Goal: Task Accomplishment & Management: Complete application form

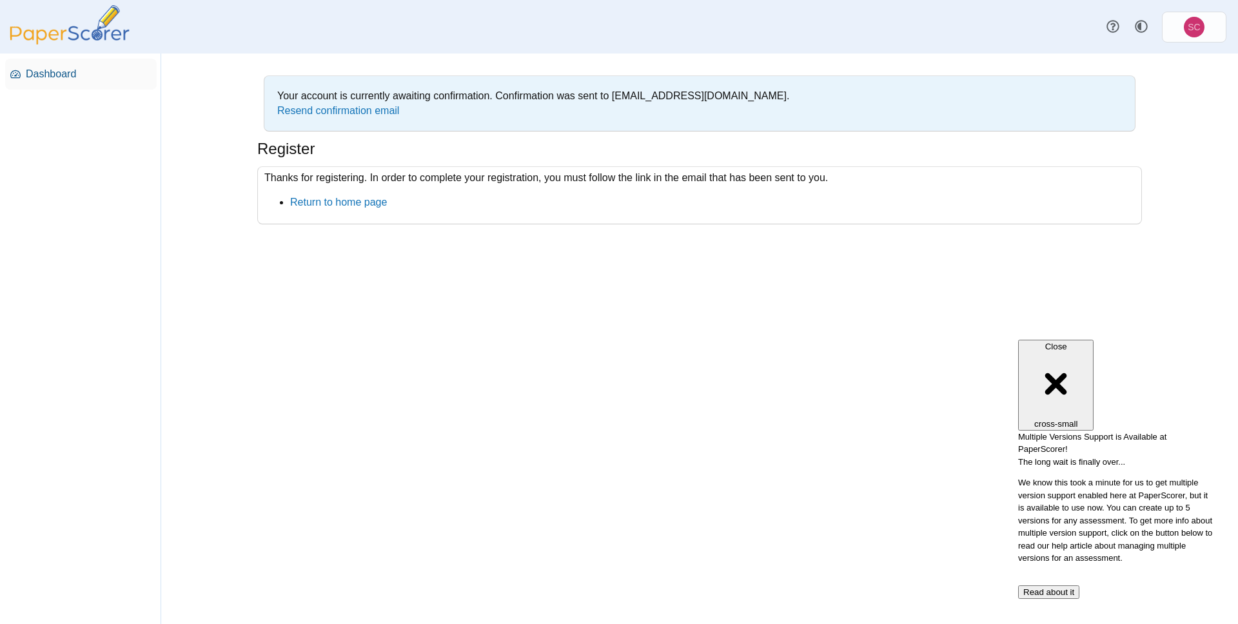
click at [72, 86] on link "Dashboard" at bounding box center [80, 74] width 151 height 31
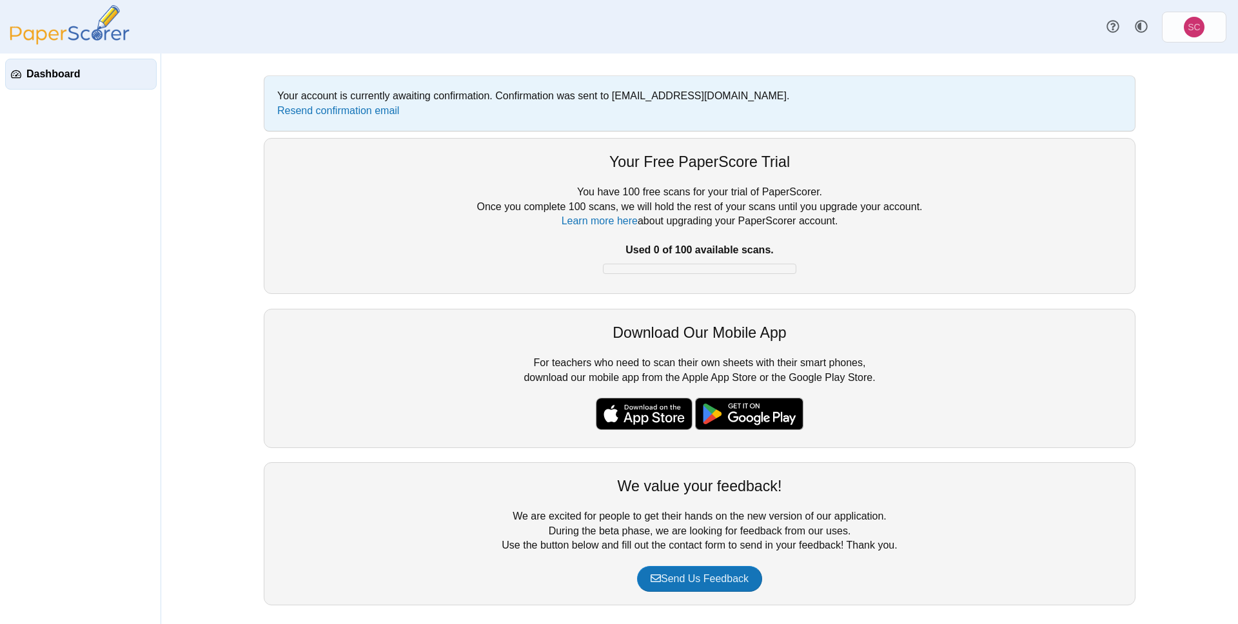
click at [70, 79] on span "Dashboard" at bounding box center [88, 74] width 124 height 14
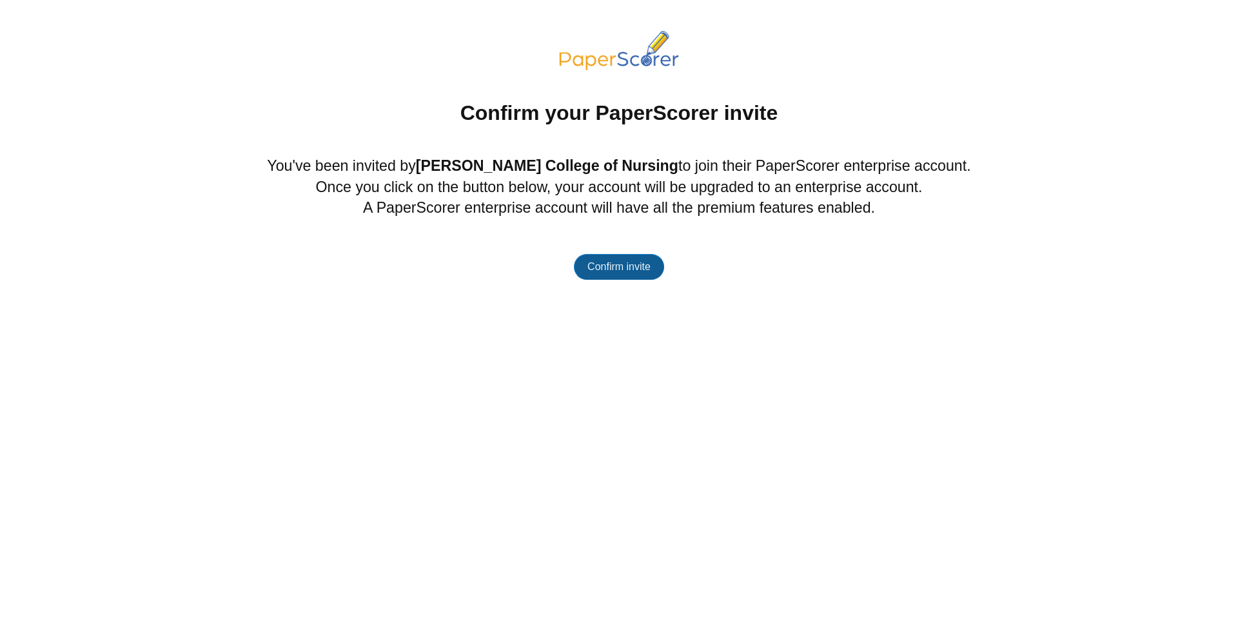
click at [635, 262] on span "Confirm invite" at bounding box center [618, 266] width 63 height 11
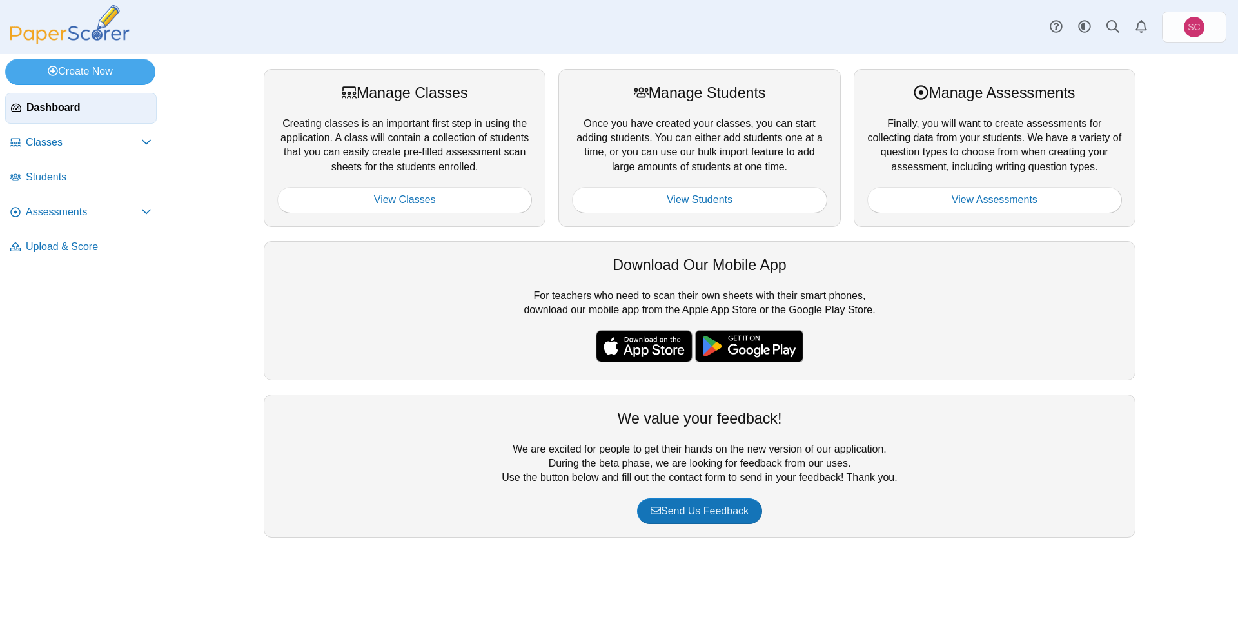
click at [66, 111] on span "Dashboard" at bounding box center [88, 108] width 124 height 14
click at [85, 136] on span "Classes" at bounding box center [83, 142] width 115 height 14
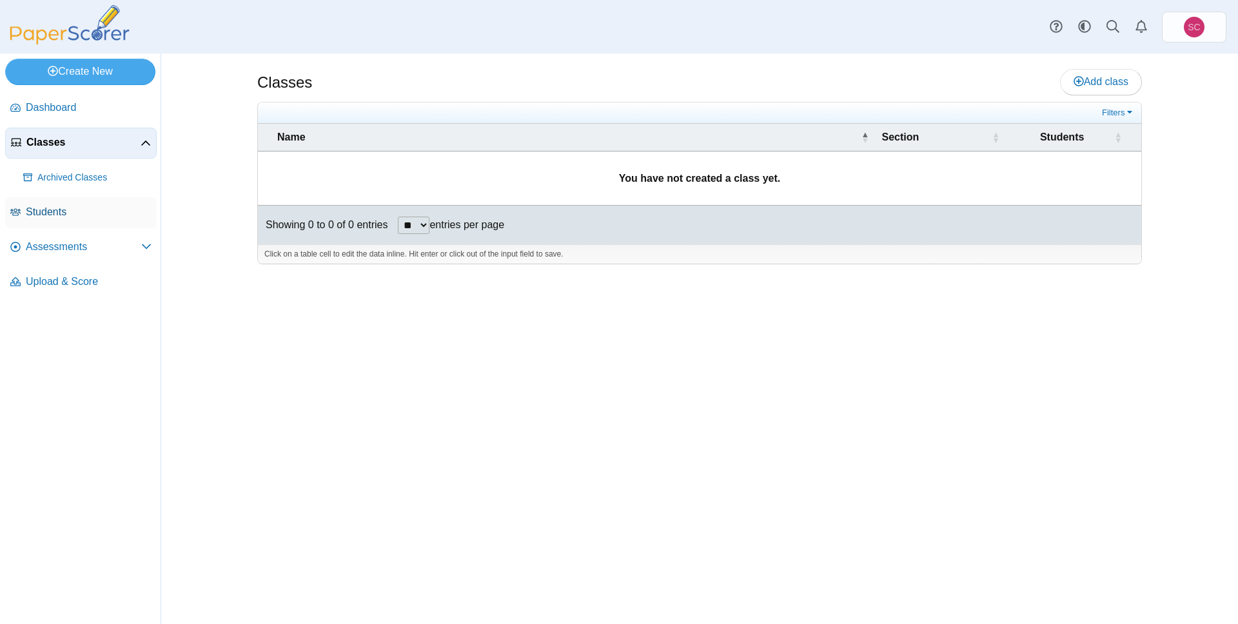
click at [97, 206] on span "Students" at bounding box center [89, 212] width 126 height 14
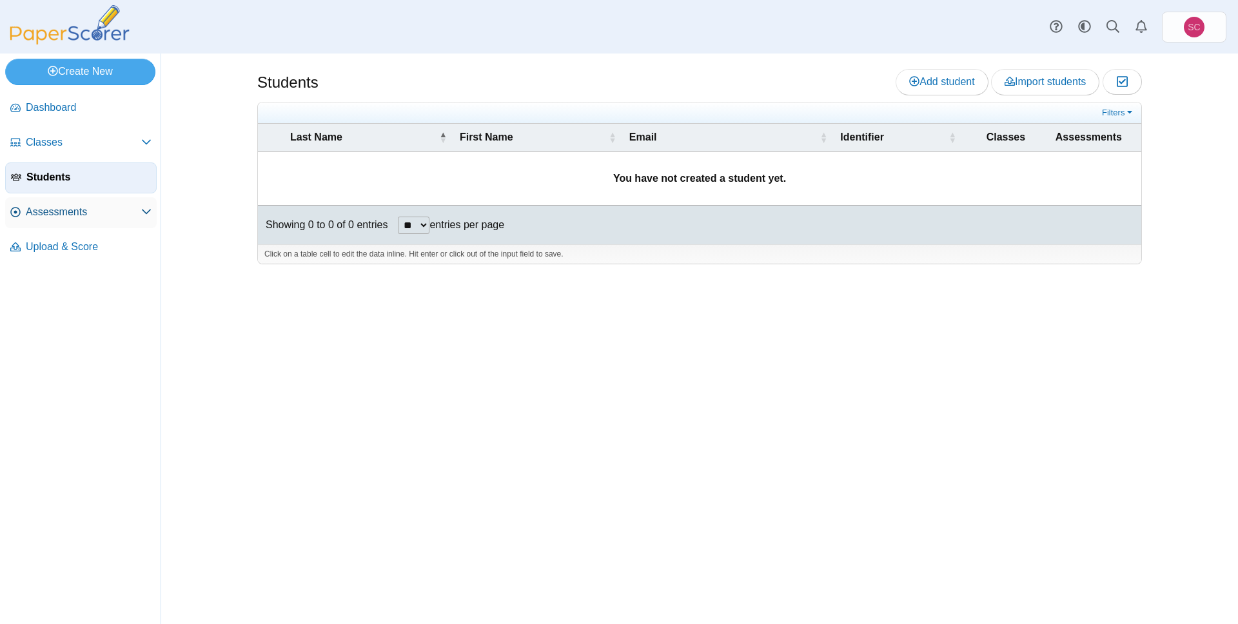
click at [99, 206] on span "Assessments" at bounding box center [83, 212] width 115 height 14
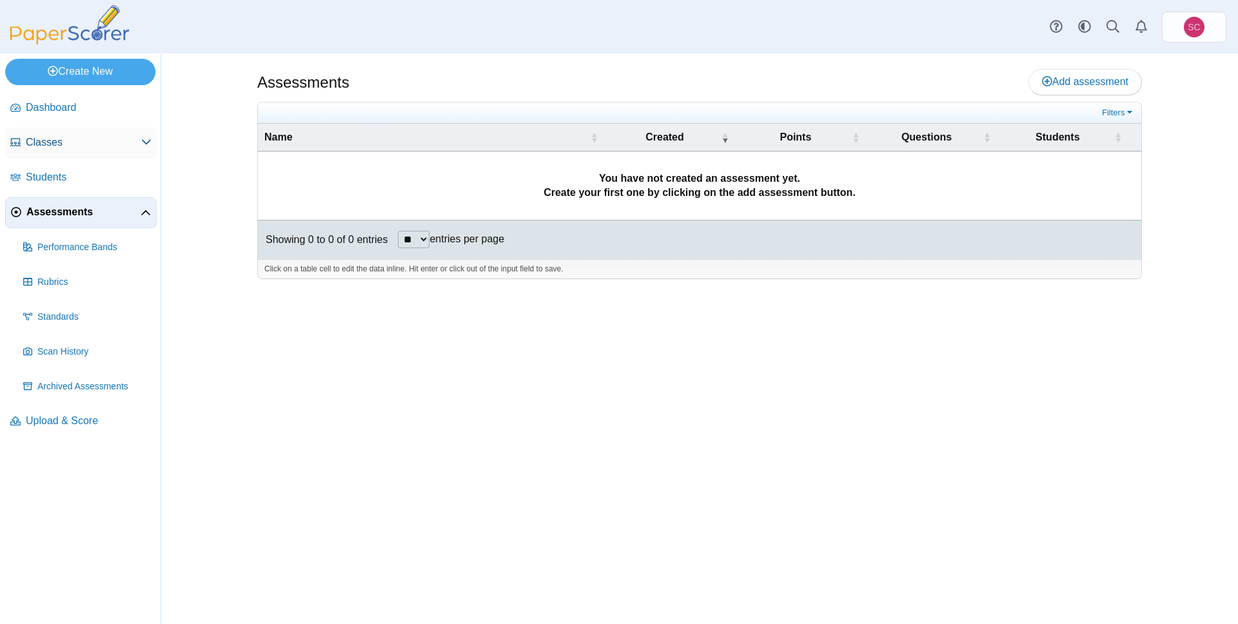
click at [125, 144] on span "Classes" at bounding box center [83, 142] width 115 height 14
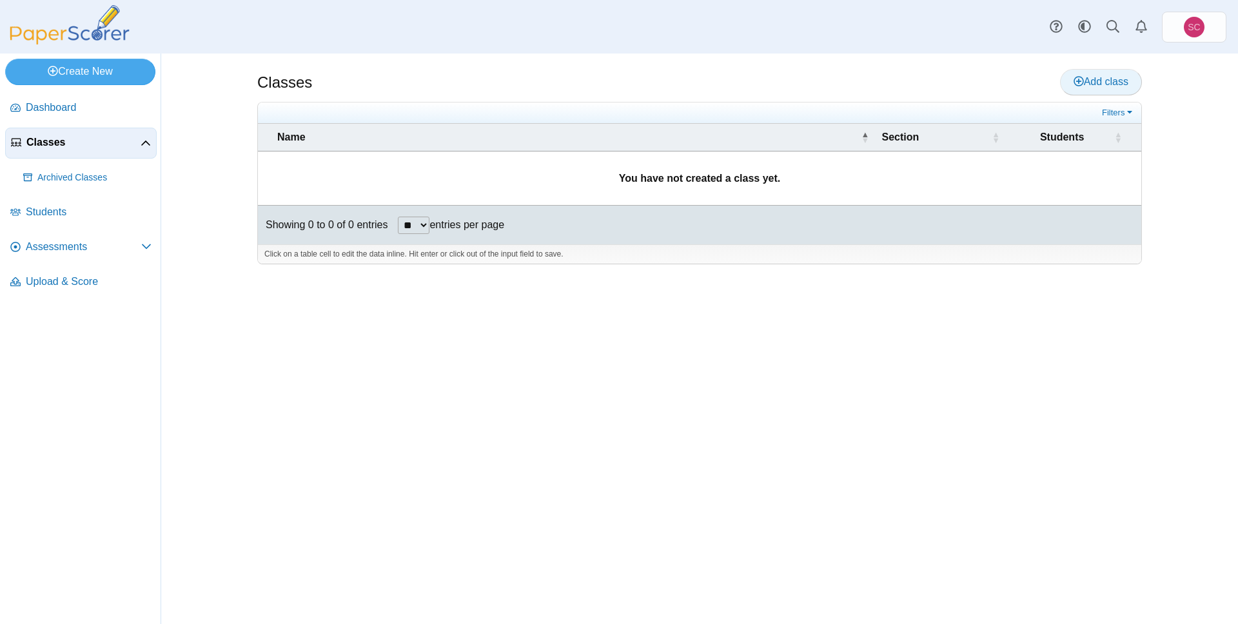
click at [1107, 84] on span "Add class" at bounding box center [1100, 81] width 55 height 11
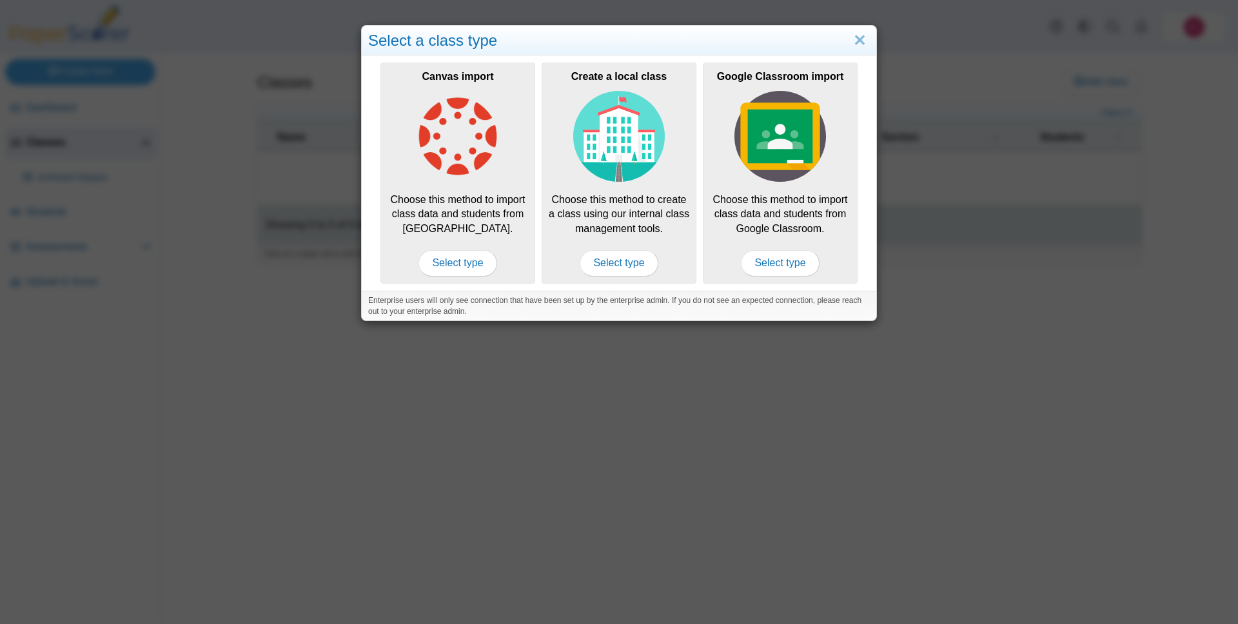
drag, startPoint x: 877, startPoint y: 329, endPoint x: 871, endPoint y: 353, distance: 24.5
click at [893, 362] on div "Select a class type Canvas import Choose this method to import class data and s…" at bounding box center [619, 312] width 1238 height 624
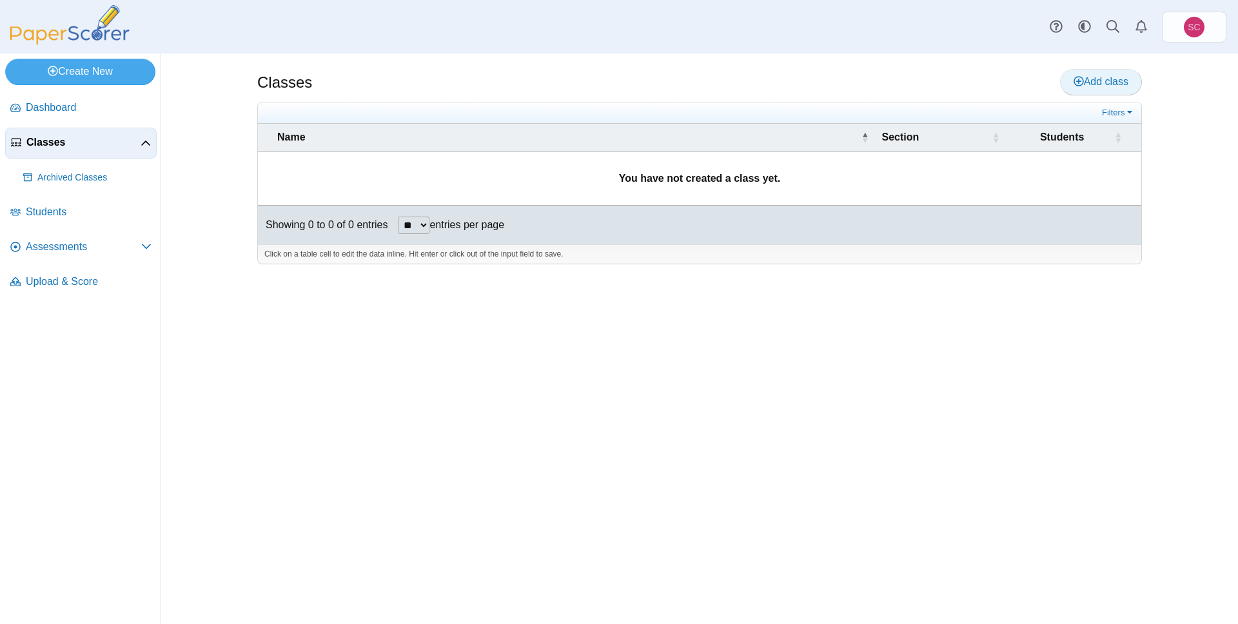
click at [1102, 79] on span "Add class" at bounding box center [1100, 81] width 55 height 11
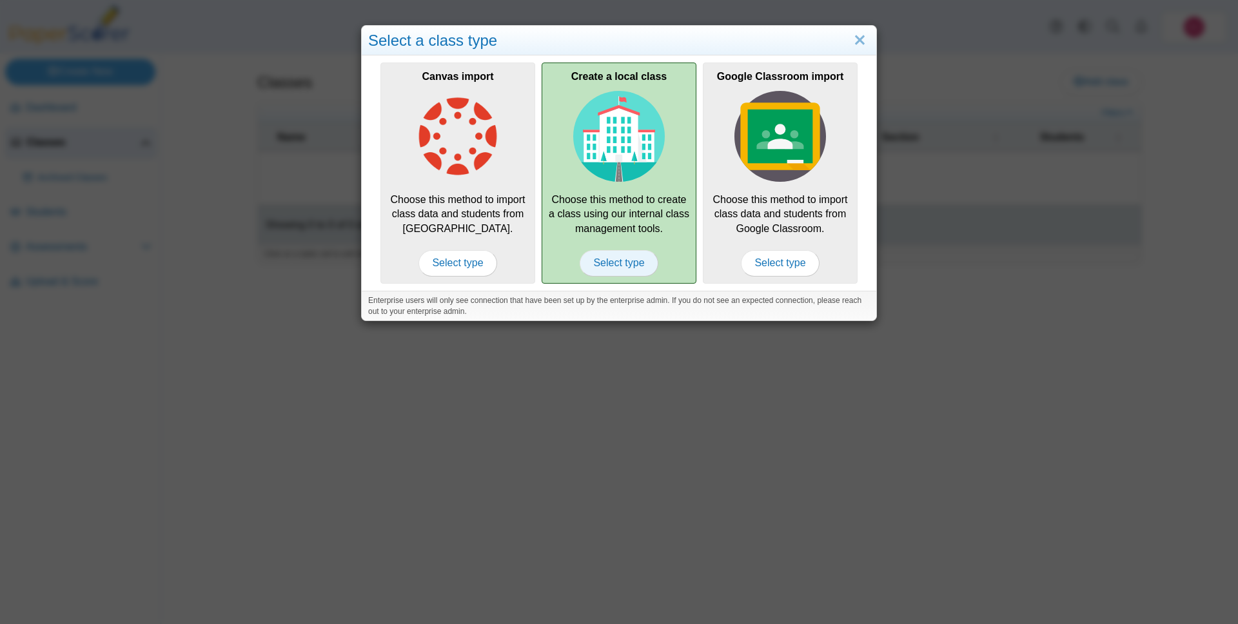
click at [636, 259] on span "Select type" at bounding box center [618, 263] width 78 height 26
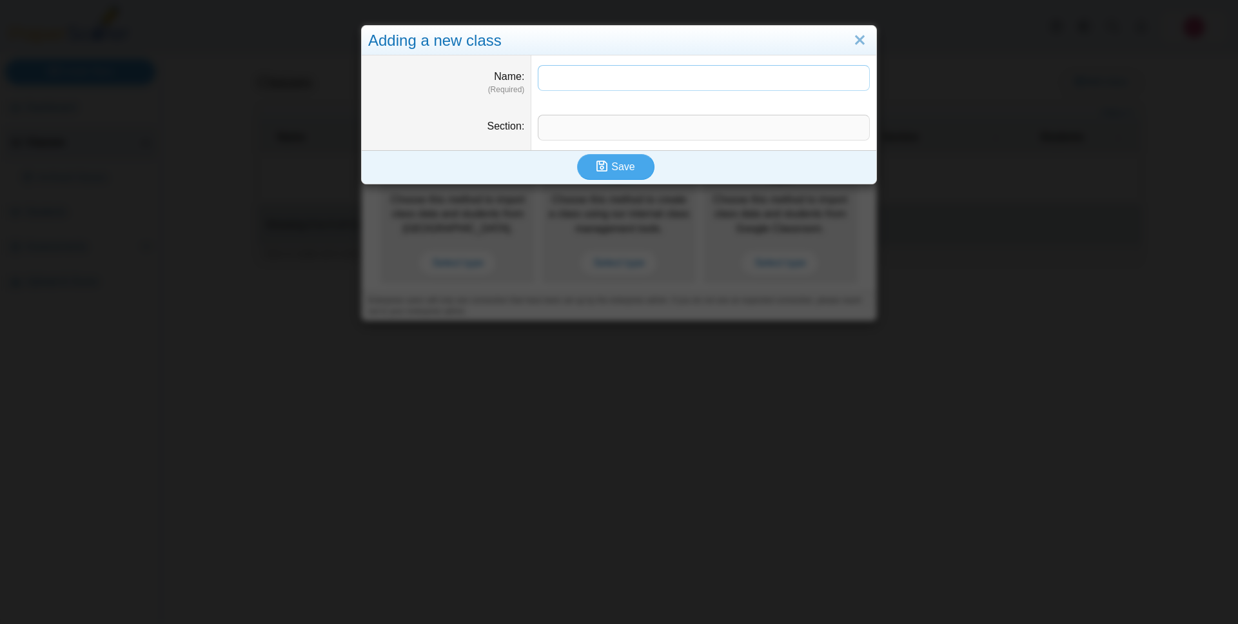
click at [579, 75] on input "Name" at bounding box center [704, 78] width 332 height 26
drag, startPoint x: 592, startPoint y: 80, endPoint x: 674, endPoint y: 91, distance: 83.2
click at [685, 87] on input "**********" at bounding box center [704, 78] width 332 height 26
type input "********"
click at [575, 128] on input "Section" at bounding box center [704, 128] width 332 height 26
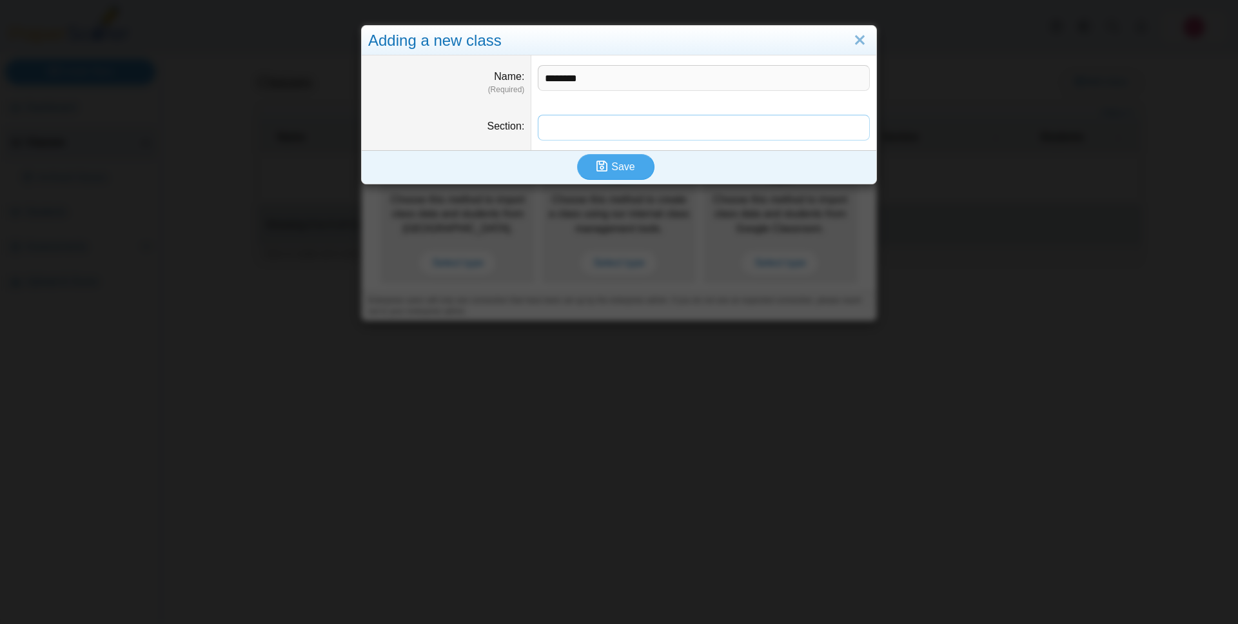
paste input "******"
drag, startPoint x: 549, startPoint y: 126, endPoint x: 516, endPoint y: 121, distance: 33.2
click at [517, 122] on dl "Section ******" at bounding box center [619, 127] width 514 height 45
type input "*****"
click at [621, 162] on span "Save" at bounding box center [622, 166] width 23 height 11
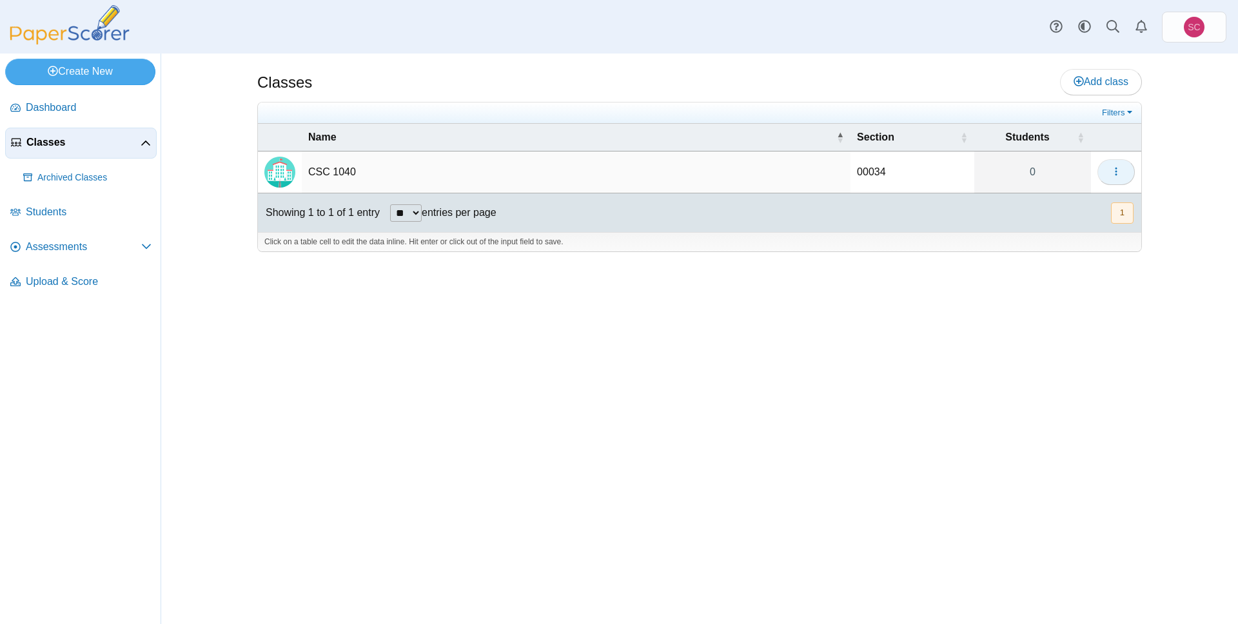
click at [1122, 173] on button "button" at bounding box center [1115, 172] width 37 height 26
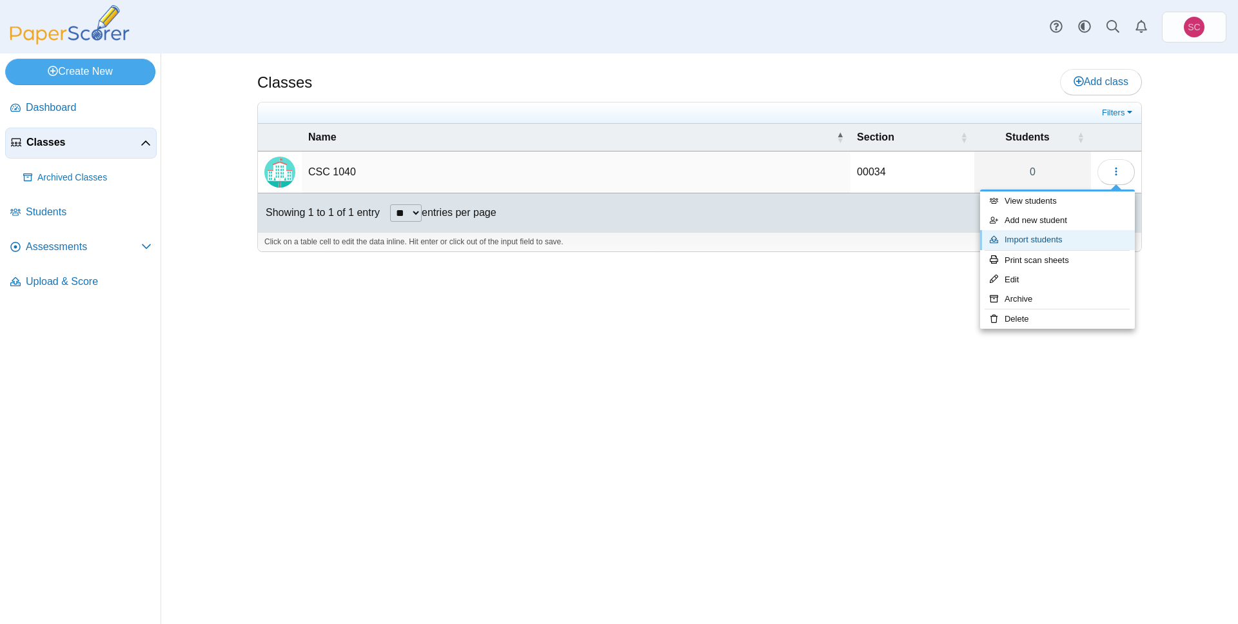
click at [1040, 237] on link "Import students" at bounding box center [1057, 239] width 155 height 19
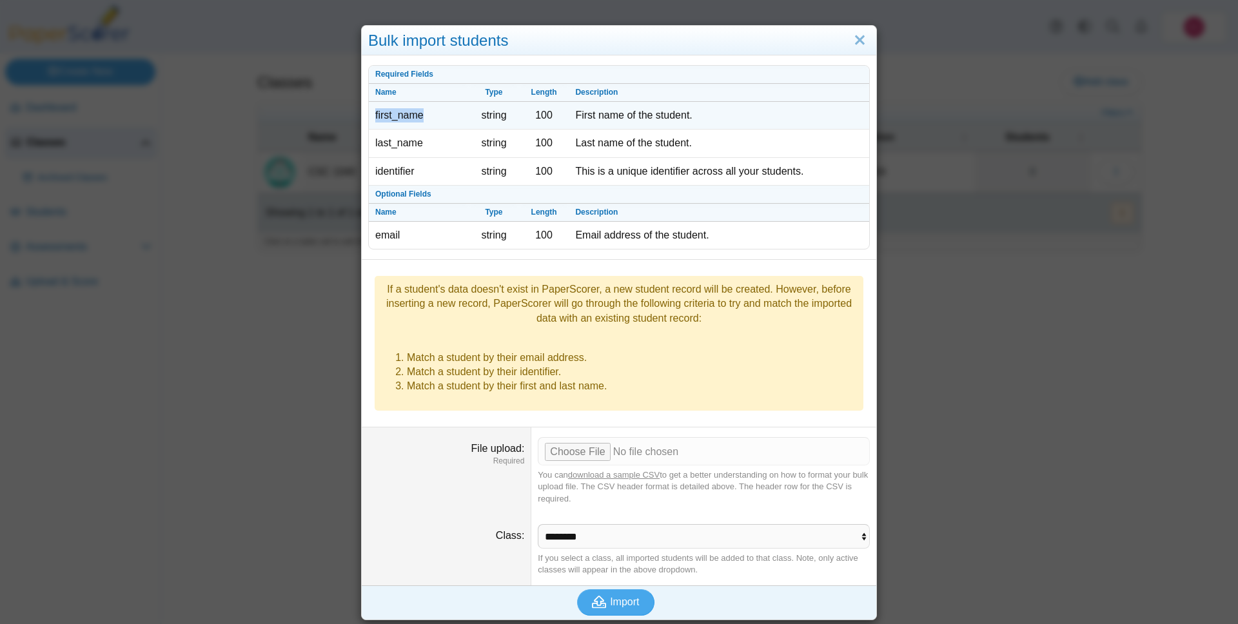
drag, startPoint x: 431, startPoint y: 114, endPoint x: 370, endPoint y: 119, distance: 60.8
click at [370, 119] on td "first_name" at bounding box center [419, 116] width 100 height 28
copy td "first_name"
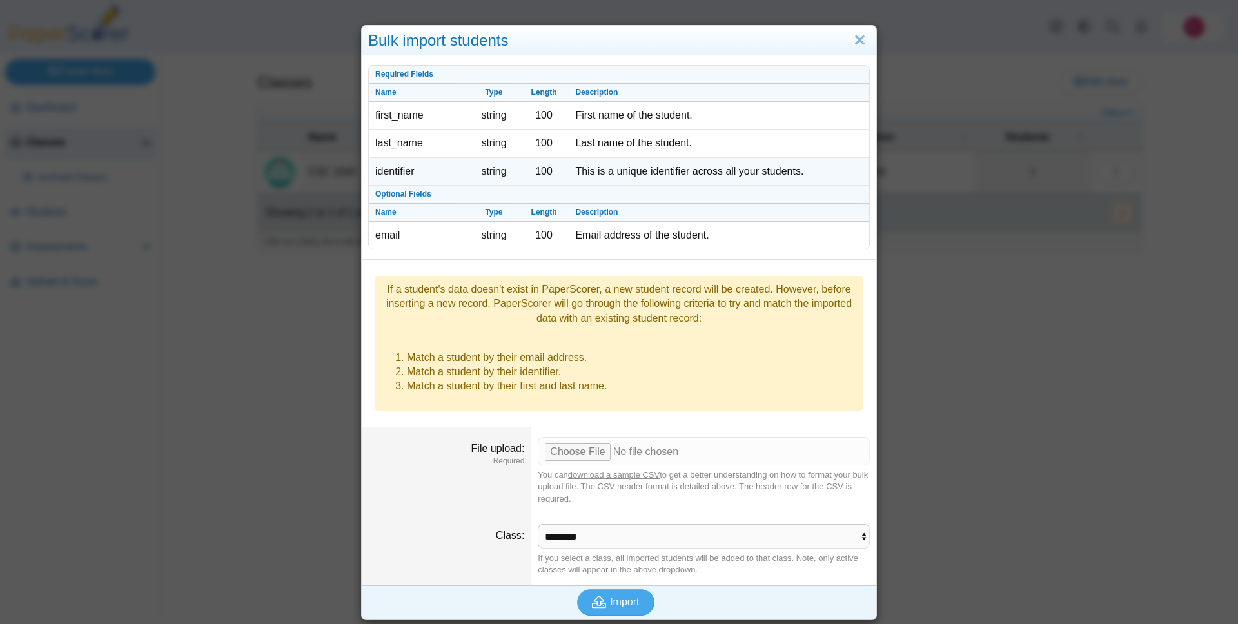
click at [390, 166] on td "identifier" at bounding box center [419, 172] width 100 height 28
click at [392, 168] on td "identifier" at bounding box center [419, 172] width 100 height 28
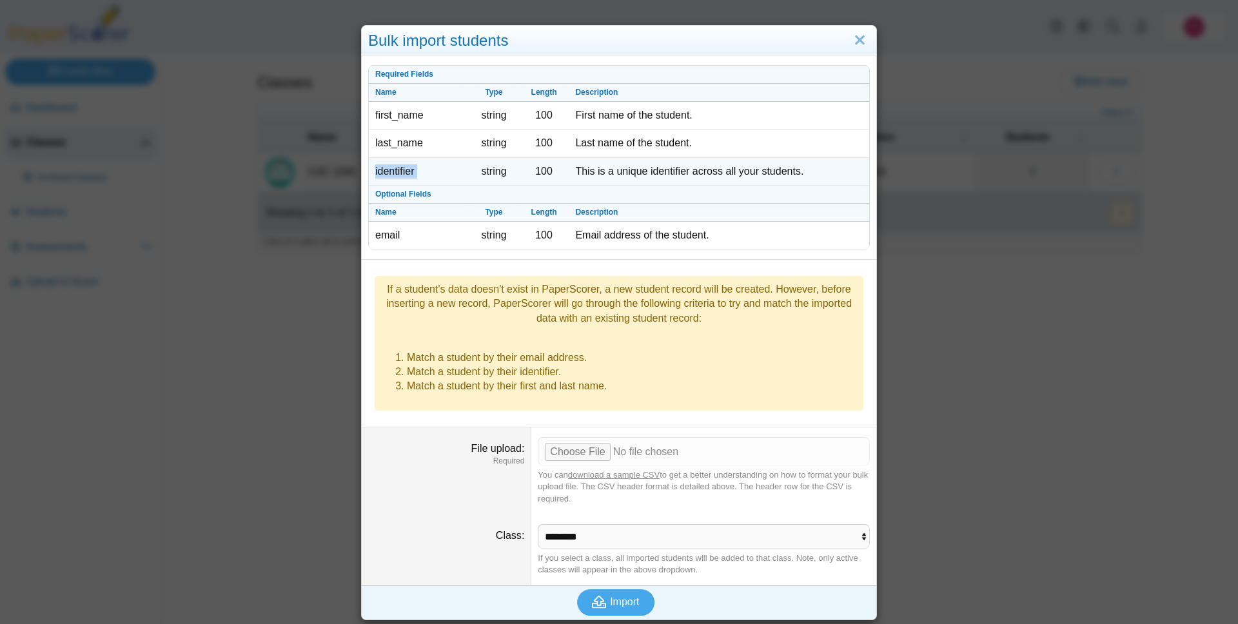
copy tr "identifier"
click at [596, 437] on input "File upload" at bounding box center [704, 451] width 332 height 28
type input "**********"
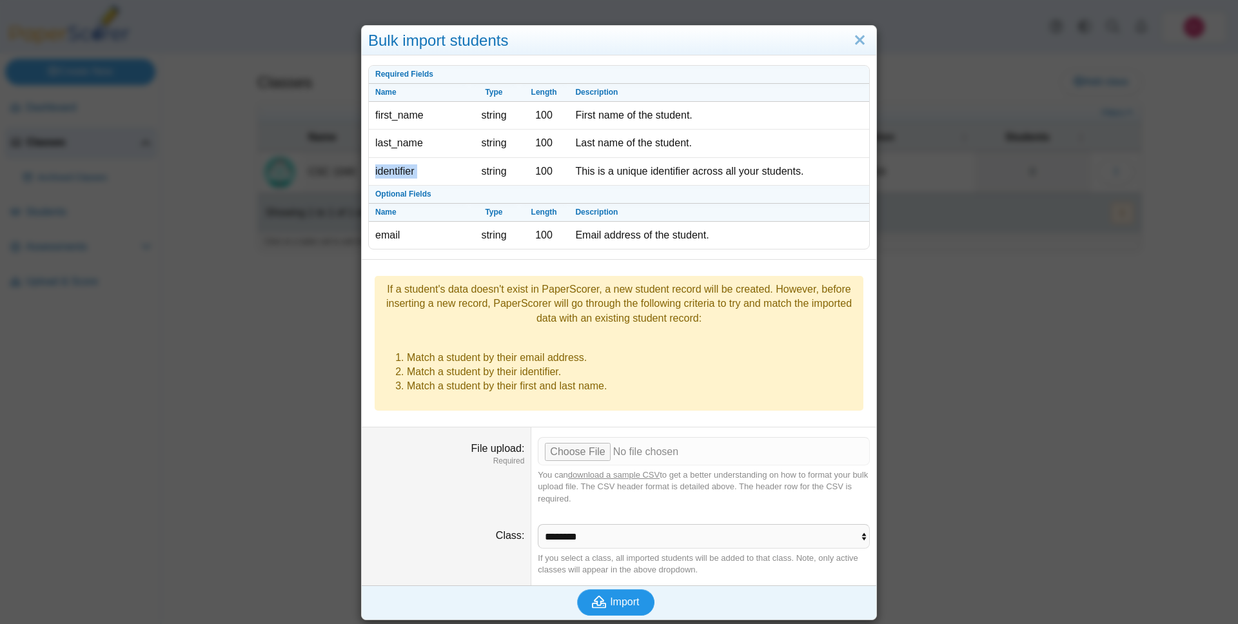
click at [625, 596] on span "Import" at bounding box center [624, 601] width 29 height 11
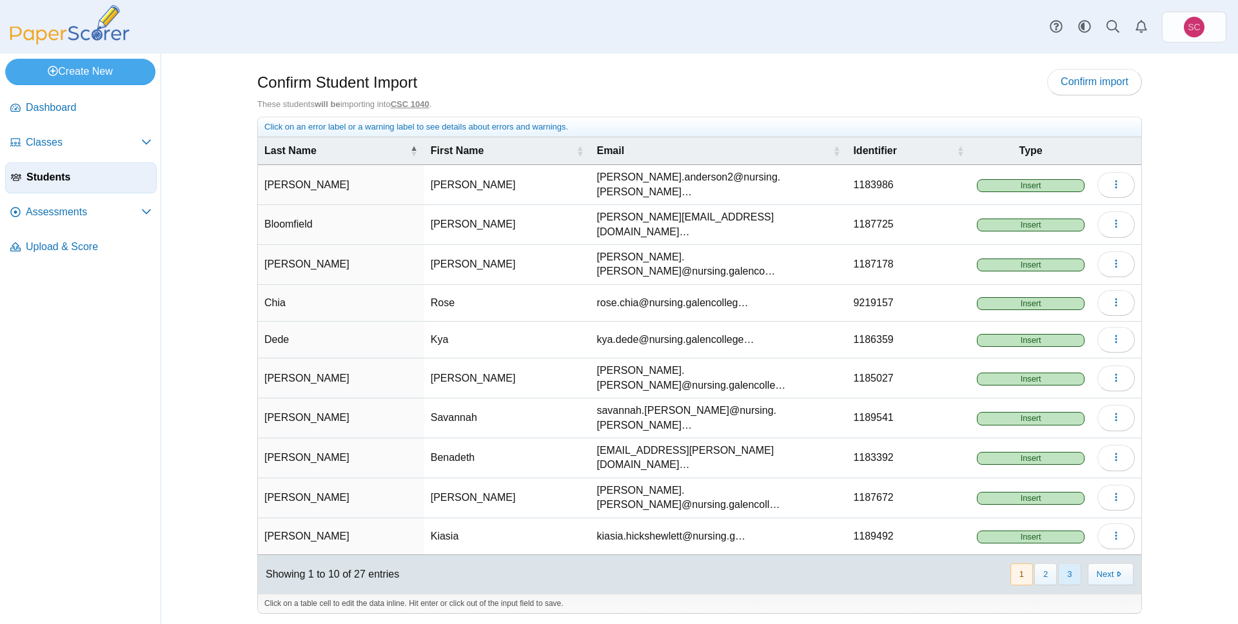
click at [1067, 563] on button "3" at bounding box center [1069, 573] width 23 height 21
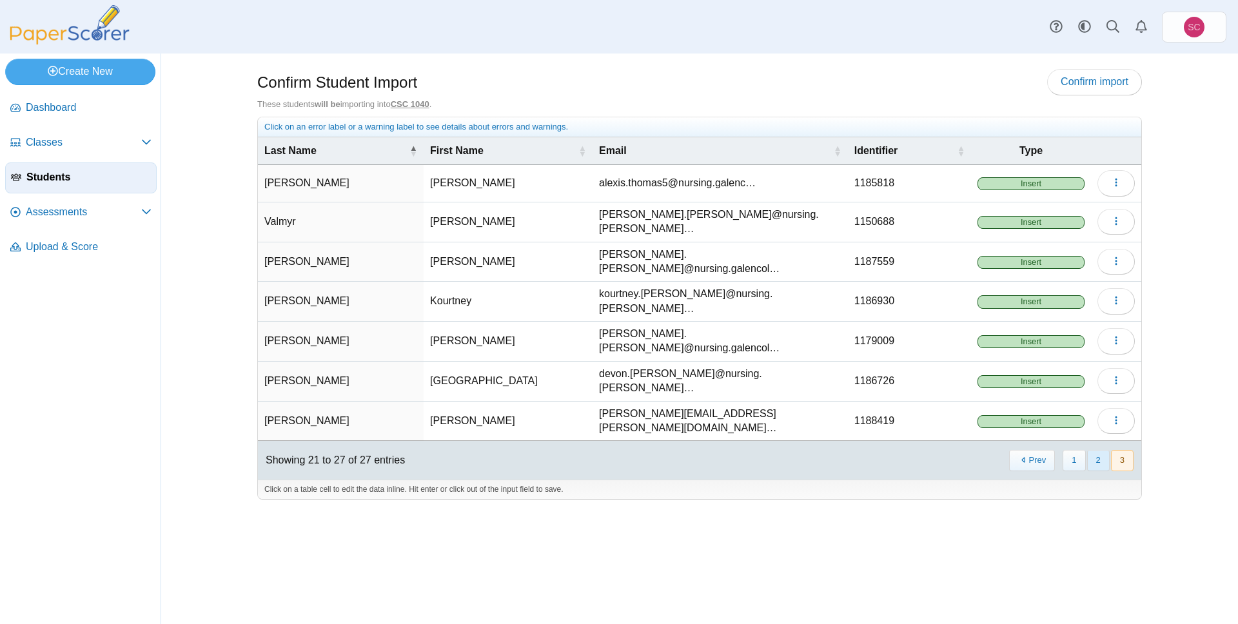
click at [1095, 450] on button "2" at bounding box center [1098, 460] width 23 height 21
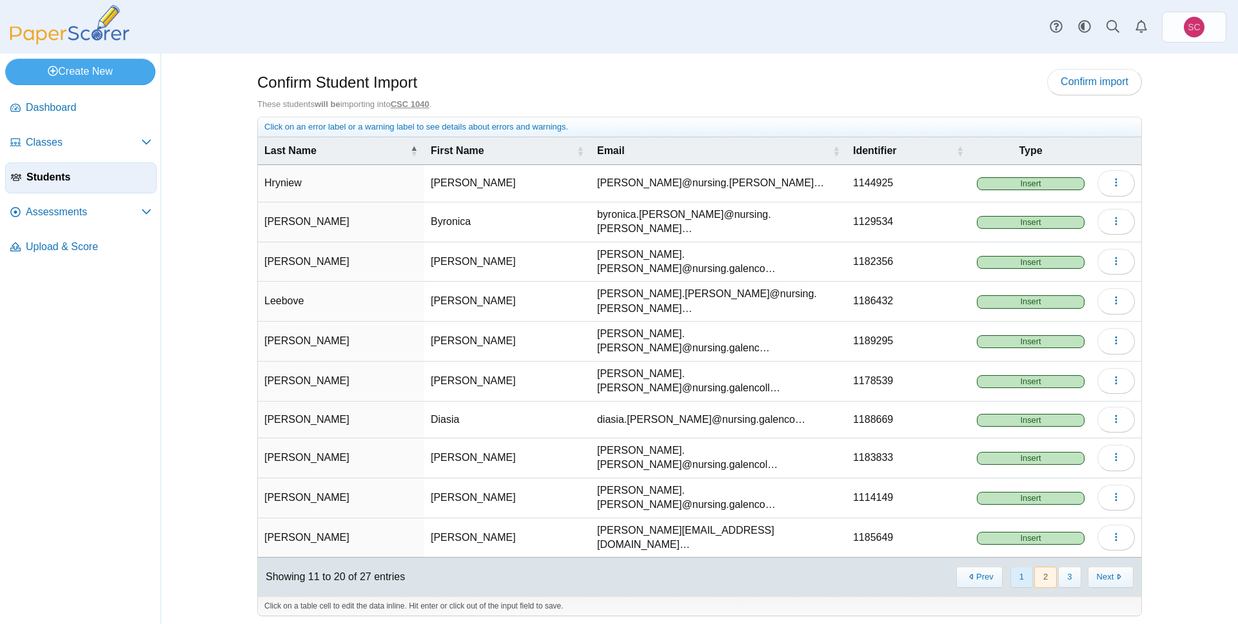
click at [1025, 567] on button "1" at bounding box center [1021, 577] width 23 height 21
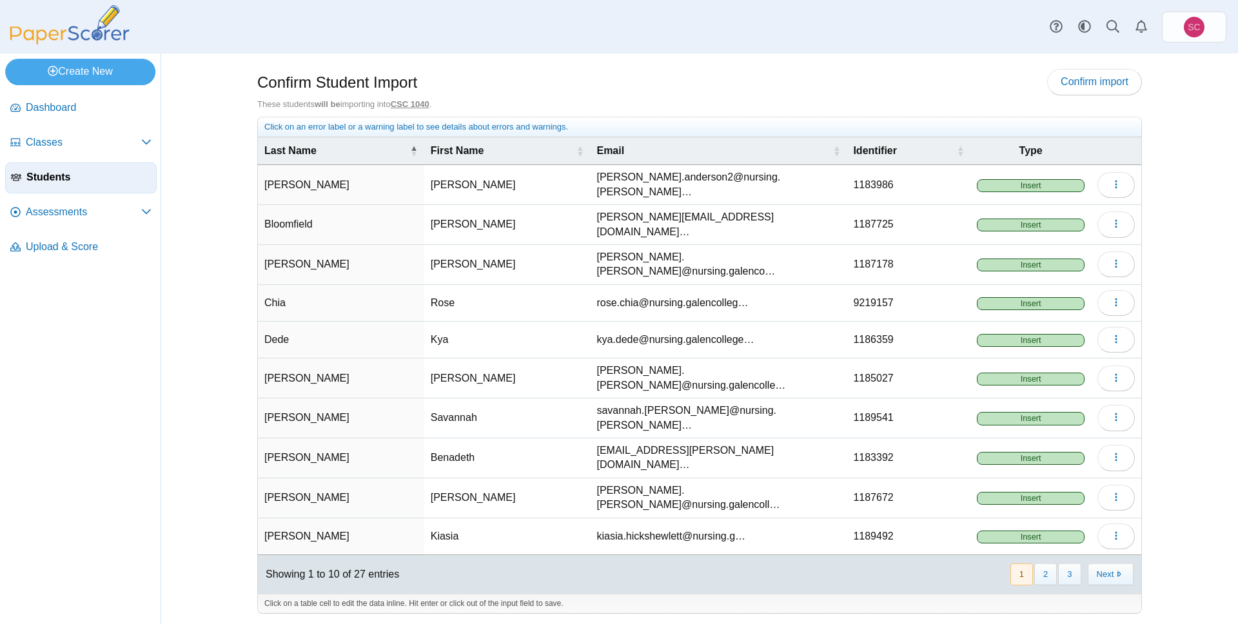
click at [71, 30] on img at bounding box center [69, 24] width 129 height 39
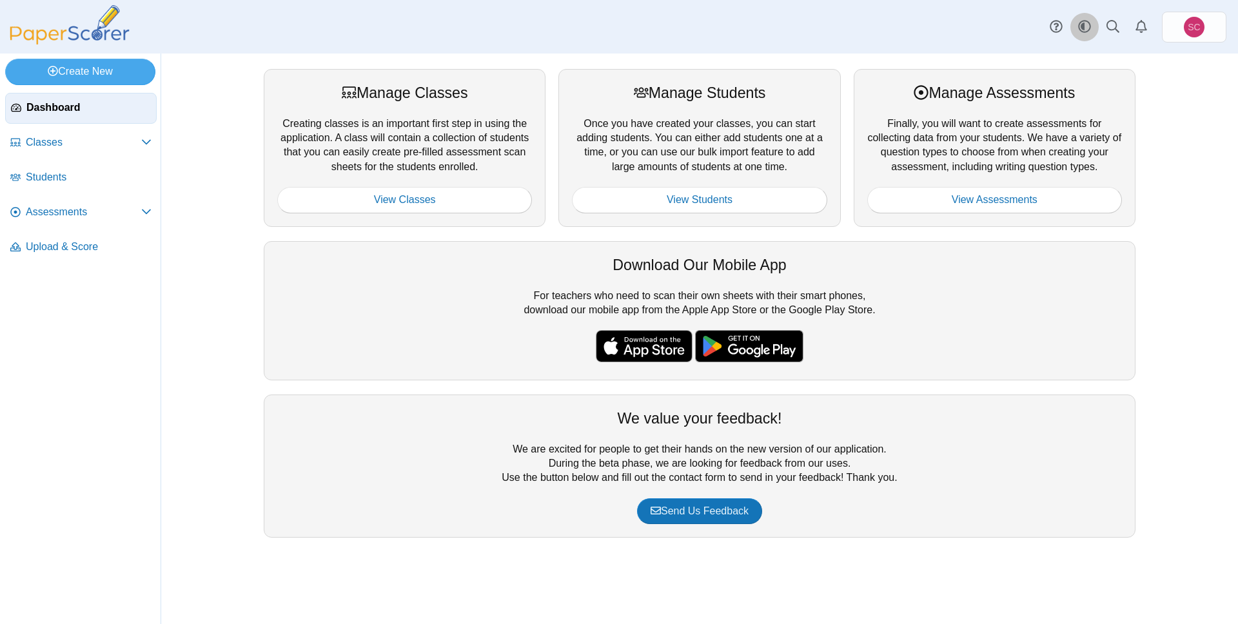
click at [1087, 26] on icon "Style variation" at bounding box center [1084, 26] width 13 height 13
click at [961, 53] on link "System" at bounding box center [1001, 50] width 193 height 19
click at [1085, 28] on icon at bounding box center [1084, 26] width 13 height 13
click at [946, 50] on link "System" at bounding box center [1001, 50] width 193 height 19
click at [1002, 199] on link "View Assessments" at bounding box center [994, 200] width 255 height 26
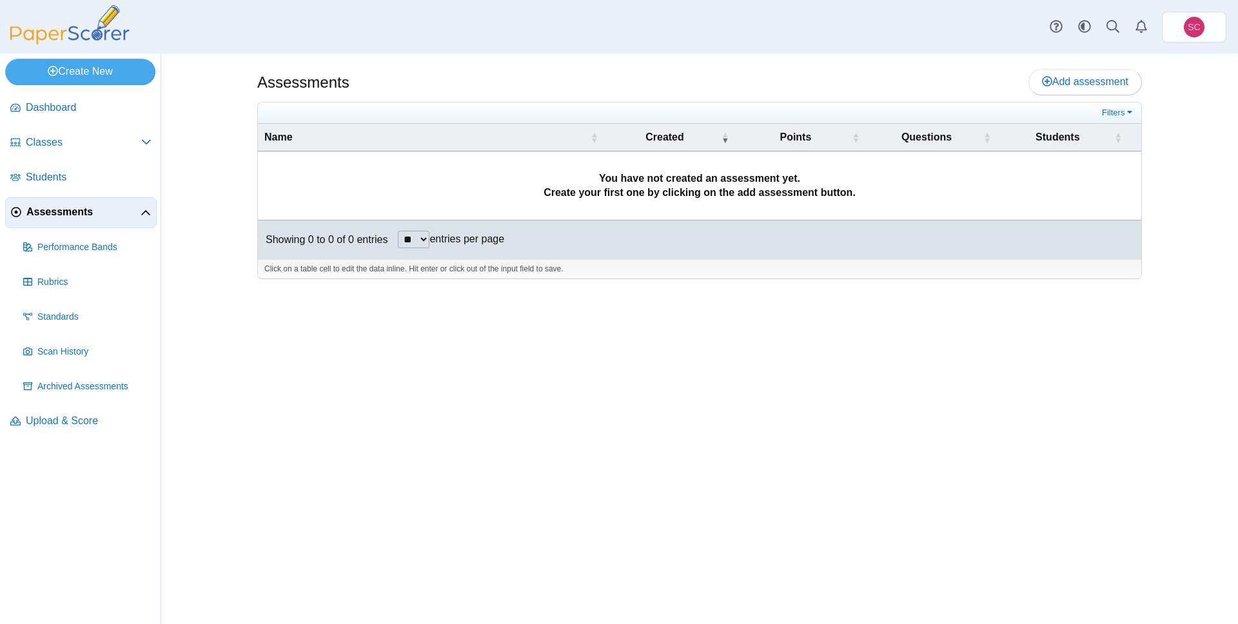
click at [69, 41] on img at bounding box center [69, 24] width 129 height 39
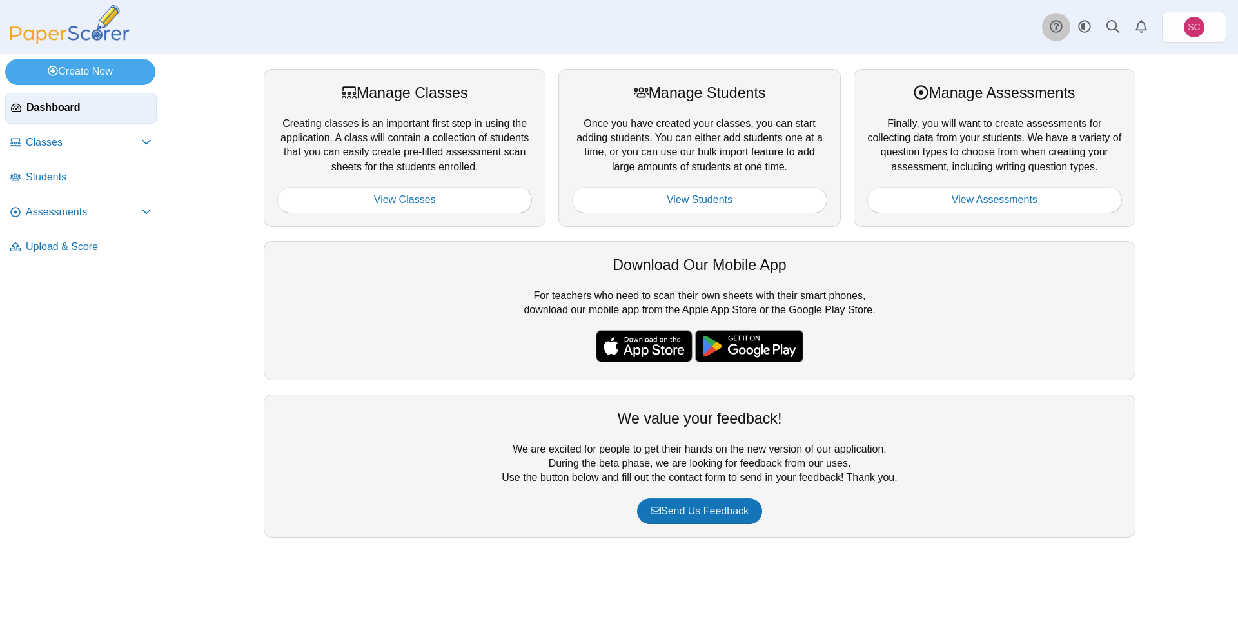
click at [1051, 29] on use at bounding box center [1055, 27] width 12 height 12
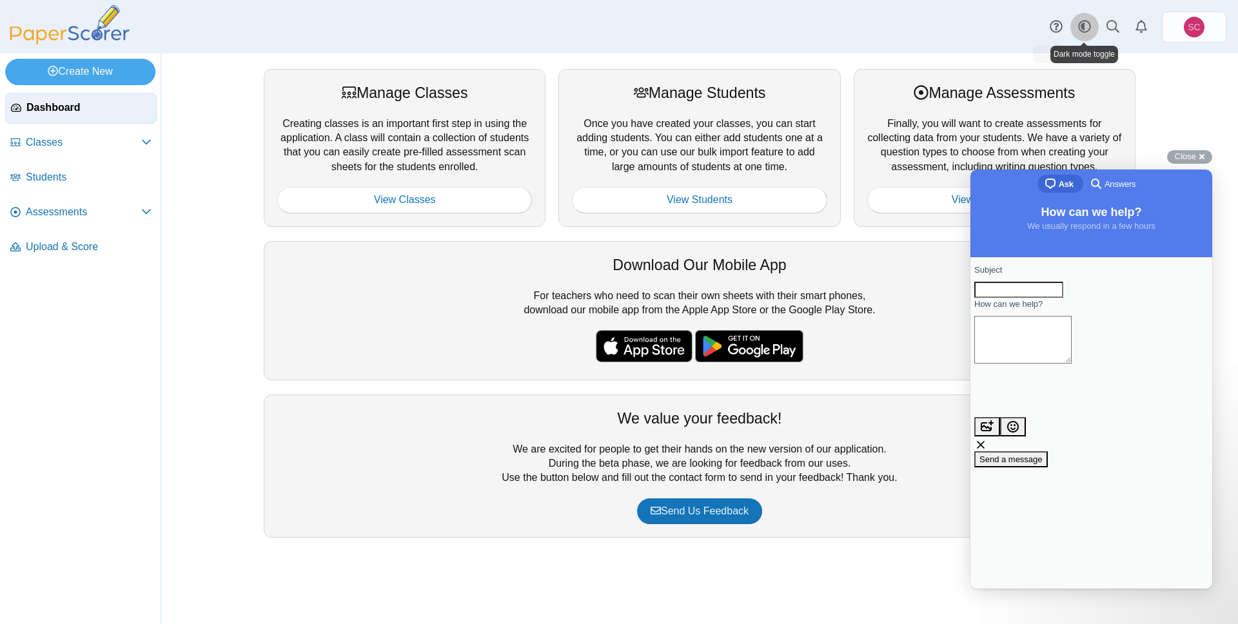
click at [1087, 28] on icon "Style variation" at bounding box center [1084, 26] width 13 height 13
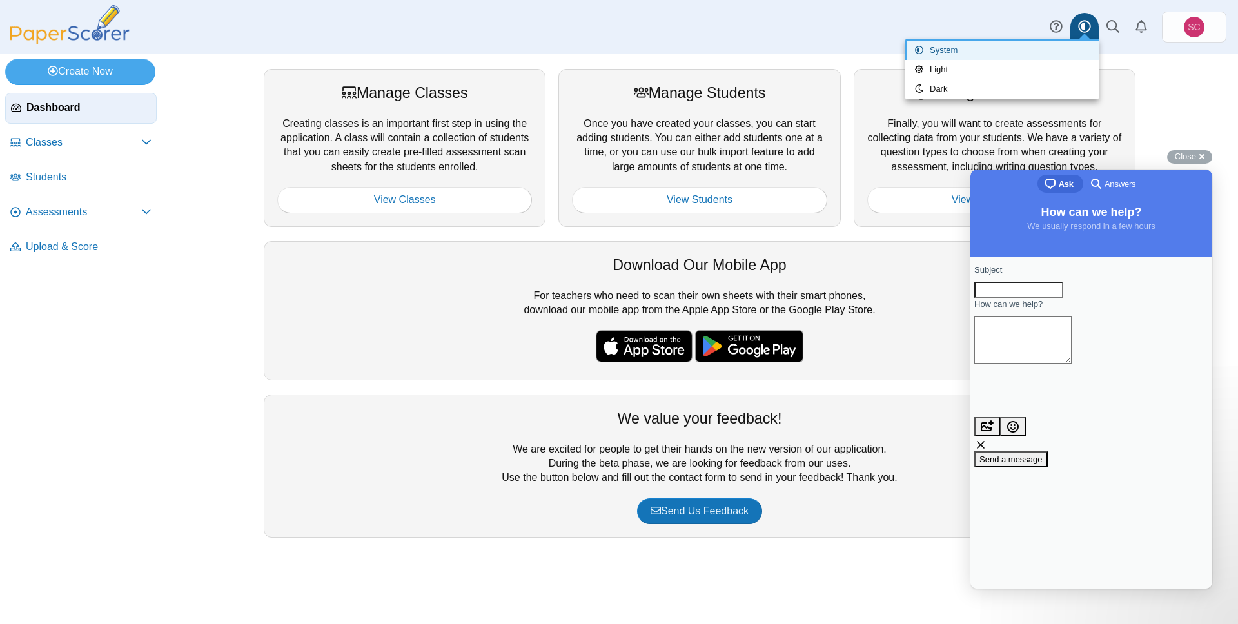
click at [951, 47] on link "System" at bounding box center [1001, 50] width 193 height 19
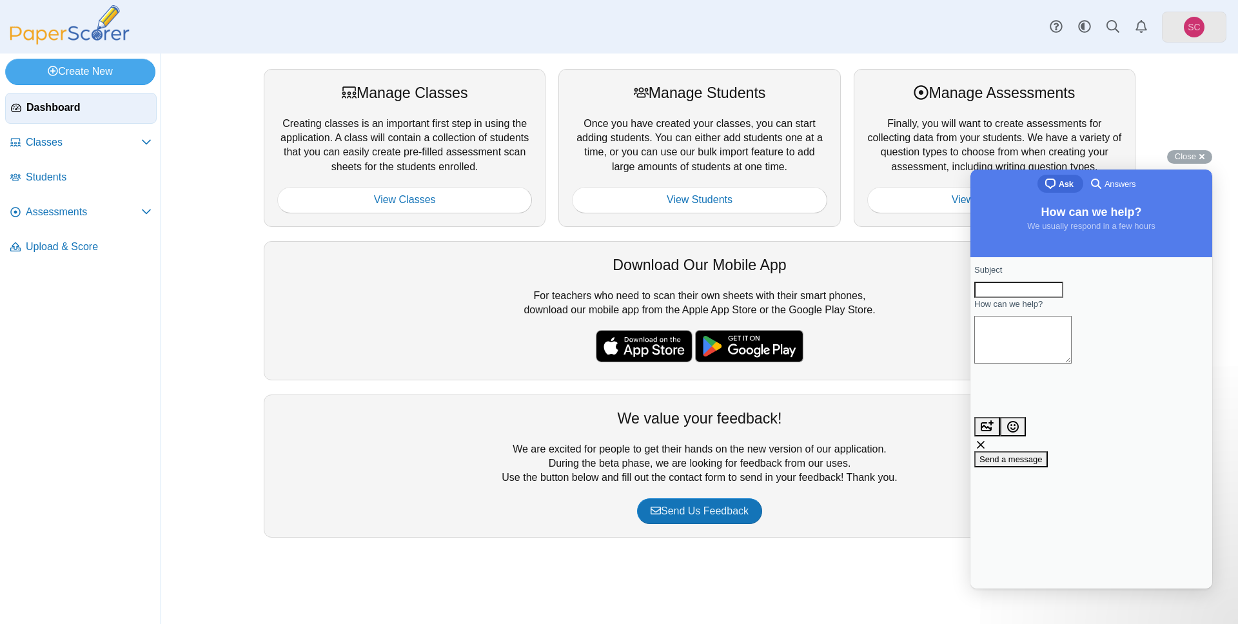
click at [1188, 26] on span "SC" at bounding box center [1193, 27] width 12 height 9
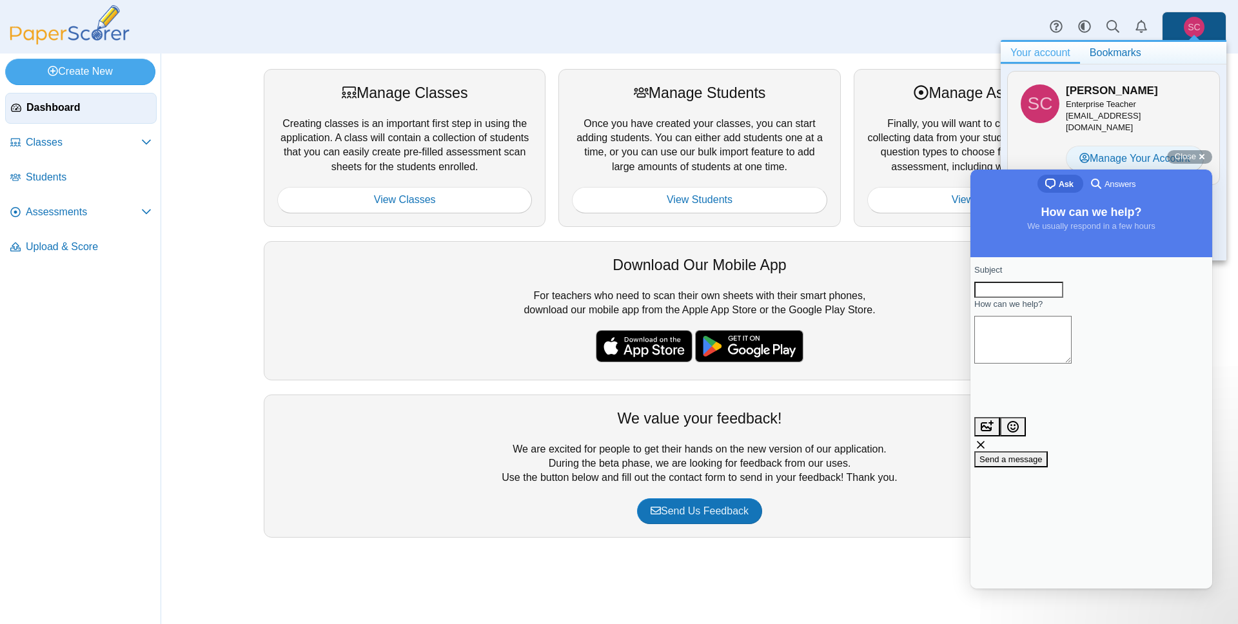
click at [1131, 146] on link "Manage Your Account" at bounding box center [1134, 159] width 138 height 26
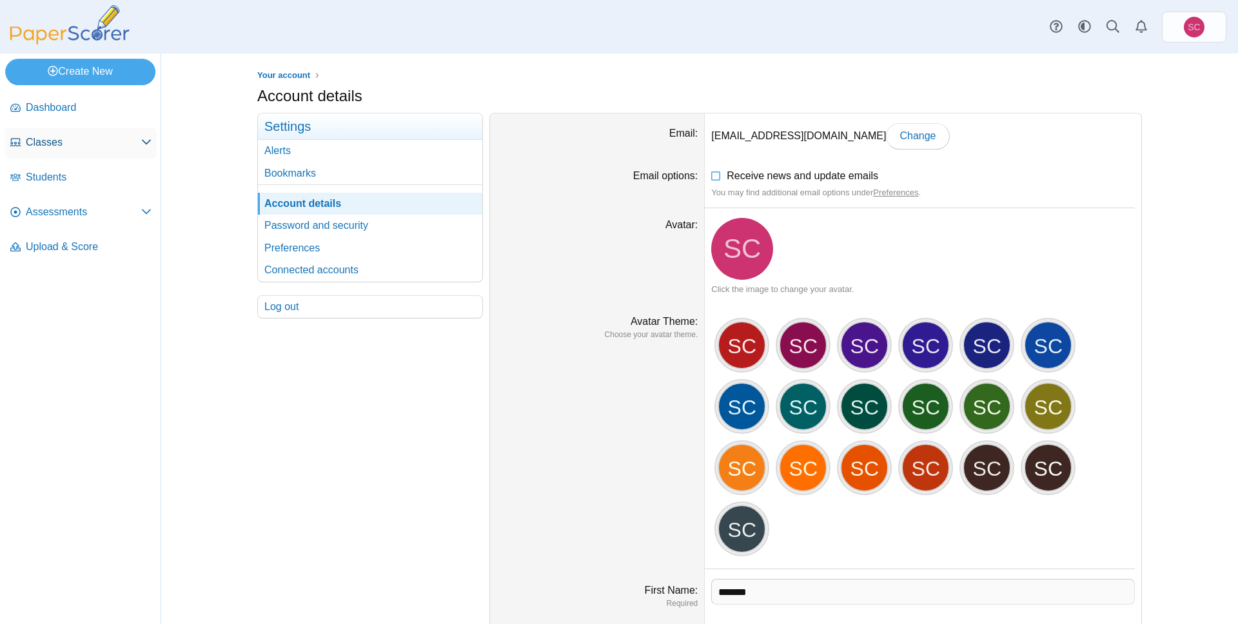
click at [106, 142] on span "Classes" at bounding box center [83, 142] width 115 height 14
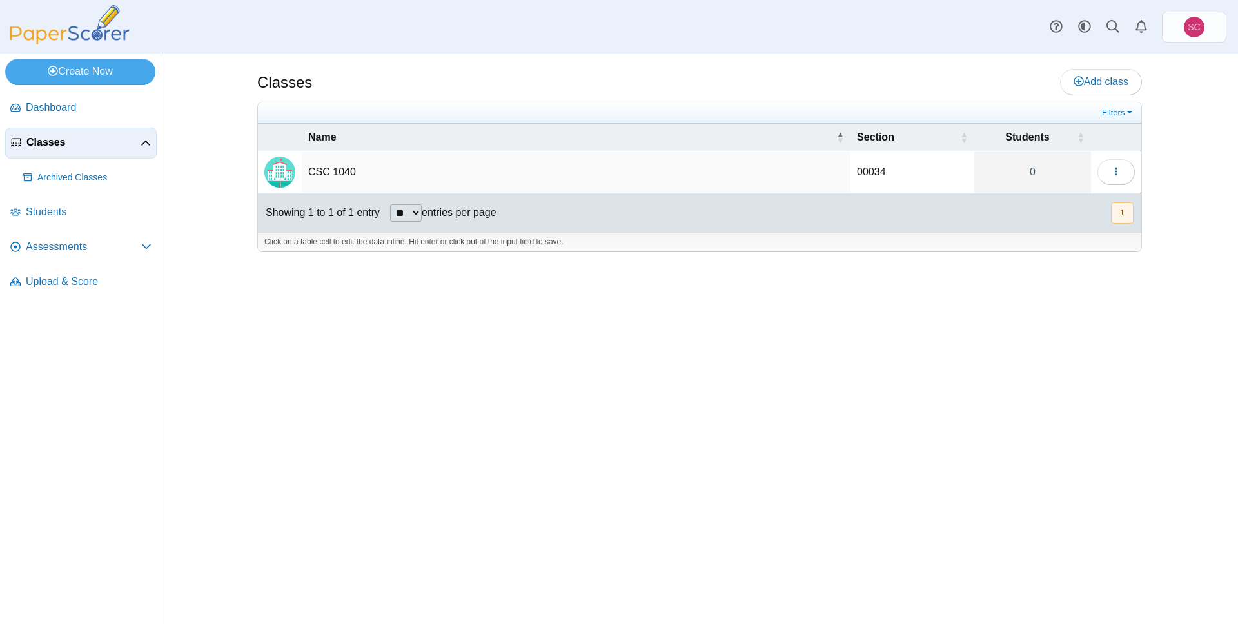
click at [333, 174] on td "CSC 1040" at bounding box center [576, 172] width 549 height 42
click at [495, 179] on input "********" at bounding box center [576, 172] width 536 height 26
click at [282, 174] on img "Locally created class" at bounding box center [279, 172] width 31 height 31
click at [879, 170] on td "00034" at bounding box center [912, 172] width 124 height 42
click at [885, 140] on span "Section" at bounding box center [907, 137] width 101 height 14
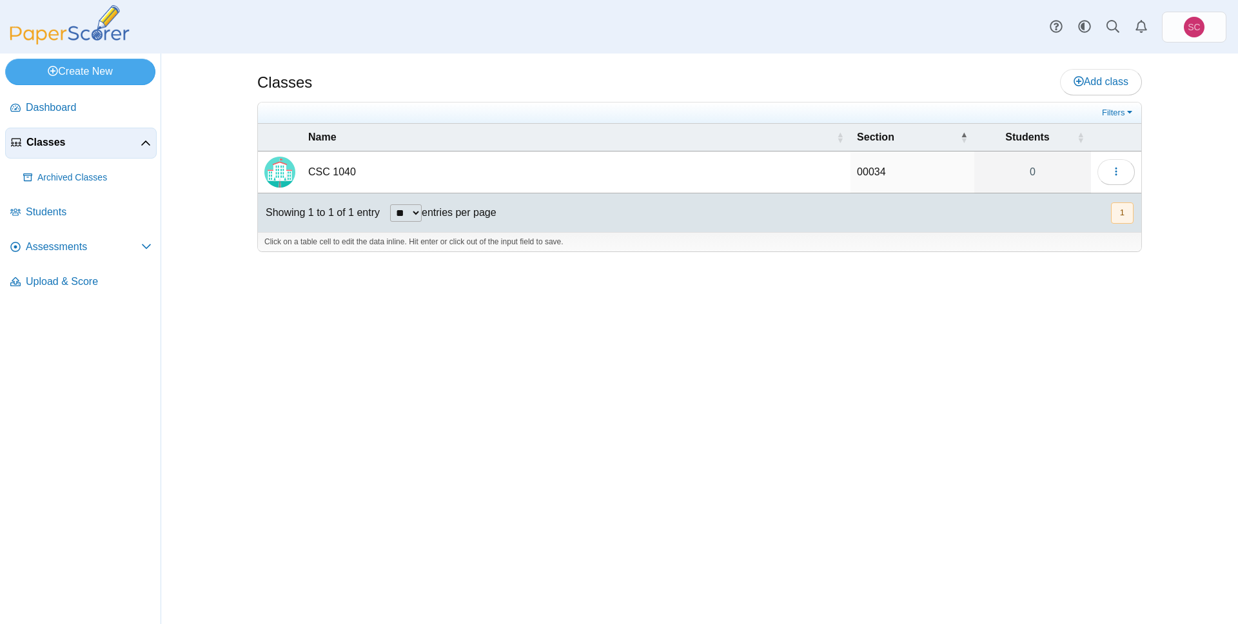
click at [362, 171] on td "CSC 1040" at bounding box center [576, 172] width 549 height 42
click at [309, 176] on input "********" at bounding box center [576, 172] width 536 height 26
click at [290, 173] on img "Locally created class" at bounding box center [279, 172] width 31 height 31
click at [324, 168] on td "CSC 1040" at bounding box center [576, 172] width 549 height 42
click at [287, 166] on img "Locally created class" at bounding box center [279, 172] width 31 height 31
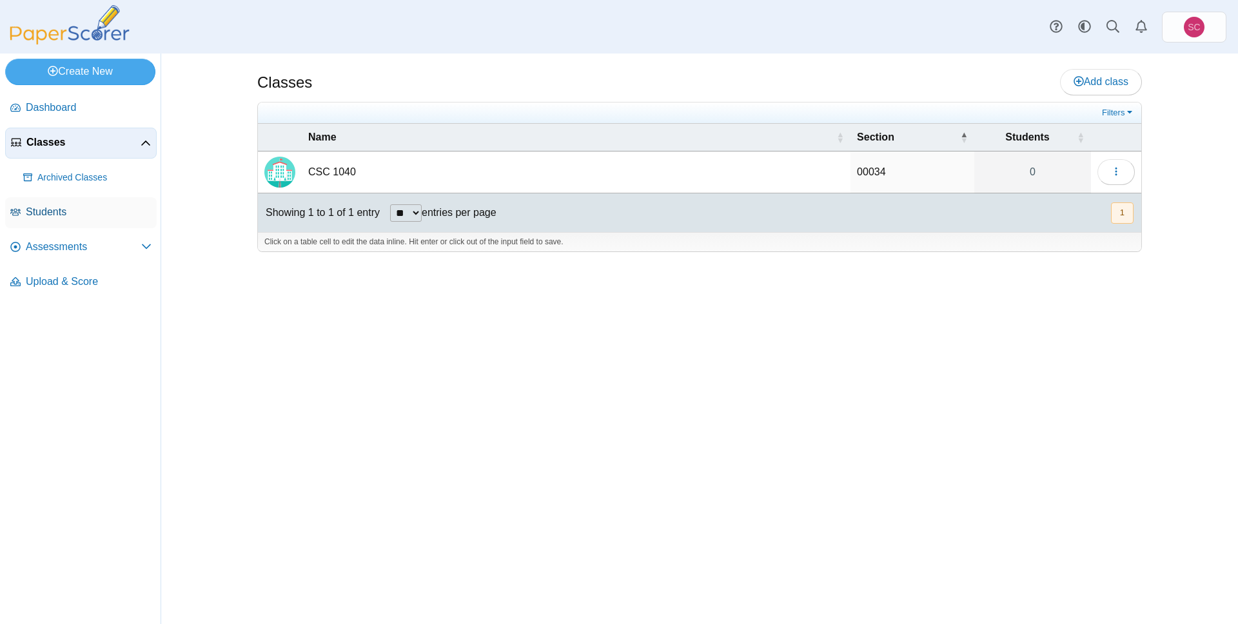
click at [86, 210] on span "Students" at bounding box center [89, 212] width 126 height 14
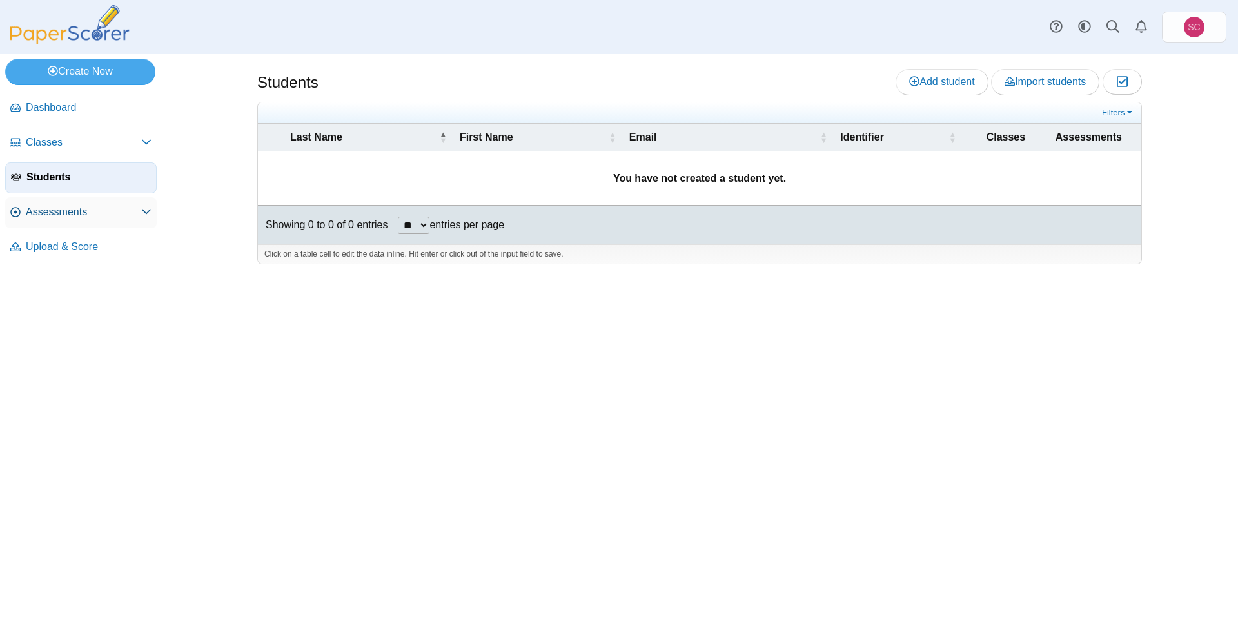
click at [102, 214] on span "Assessments" at bounding box center [83, 212] width 115 height 14
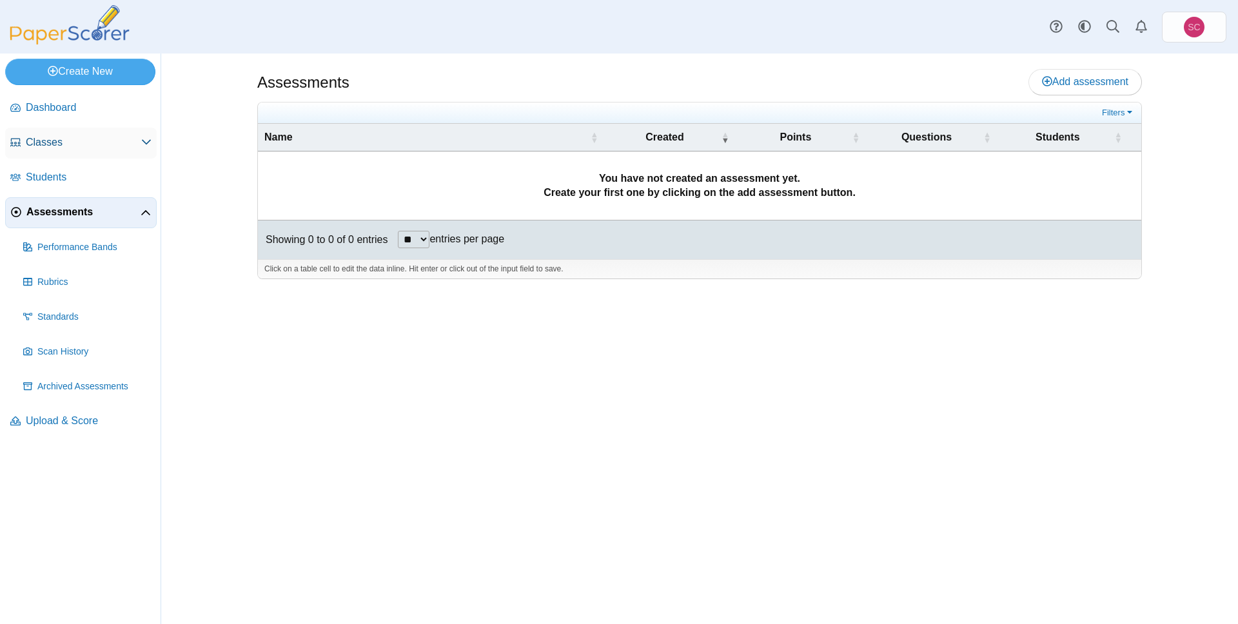
click at [108, 145] on span "Classes" at bounding box center [83, 142] width 115 height 14
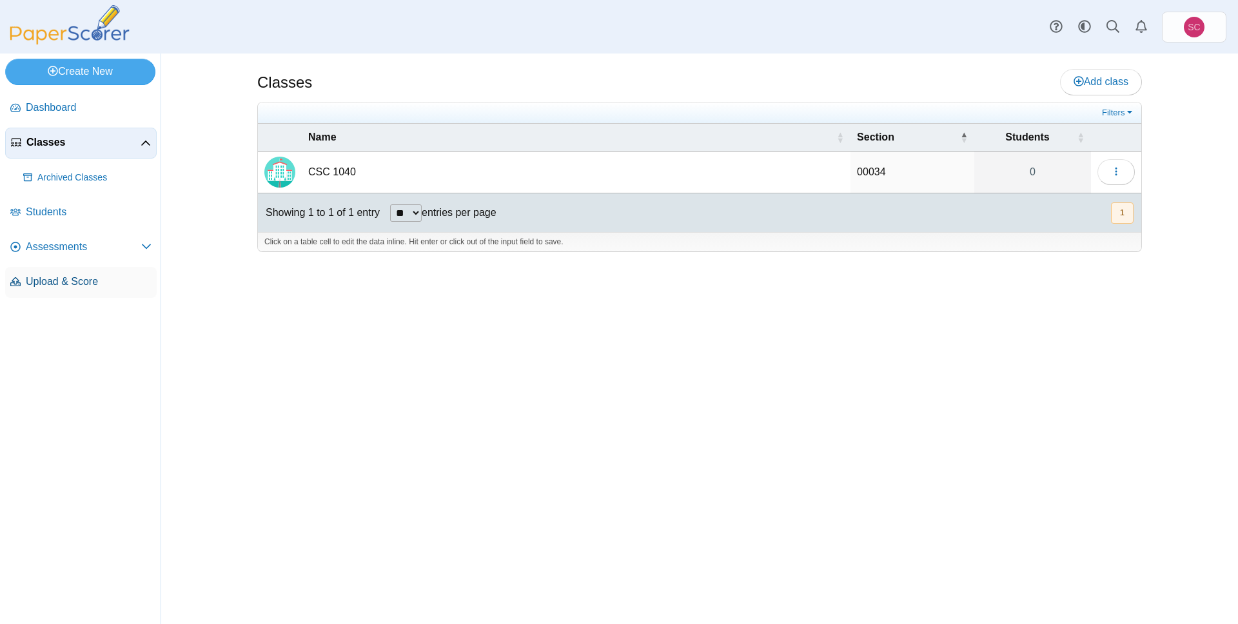
click at [114, 268] on link "Upload & Score" at bounding box center [80, 282] width 151 height 31
